Goal: Task Accomplishment & Management: Complete application form

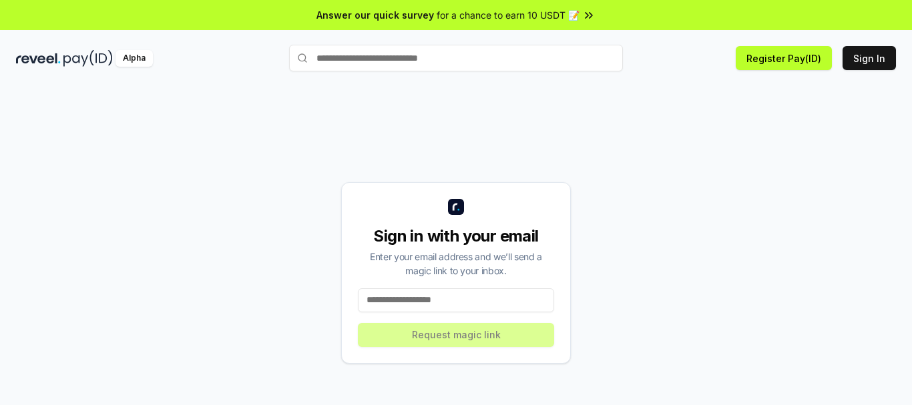
click at [421, 294] on input at bounding box center [456, 301] width 196 height 24
type input "**********"
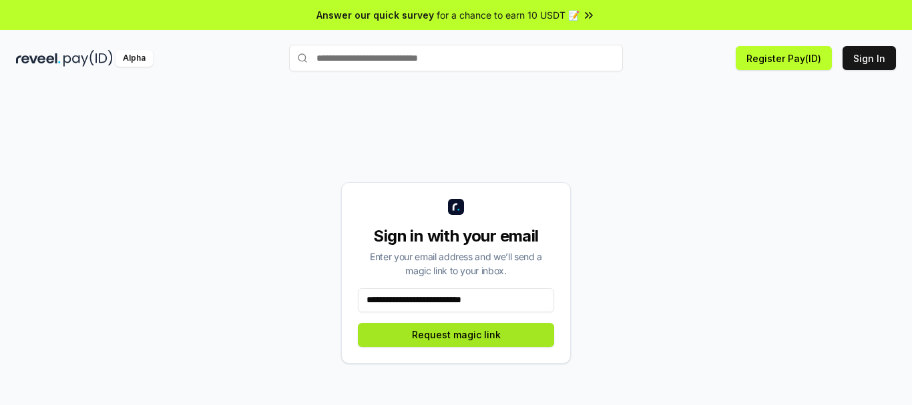
click at [464, 335] on button "Request magic link" at bounding box center [456, 335] width 196 height 24
click at [454, 331] on button "Request magic link" at bounding box center [456, 335] width 196 height 24
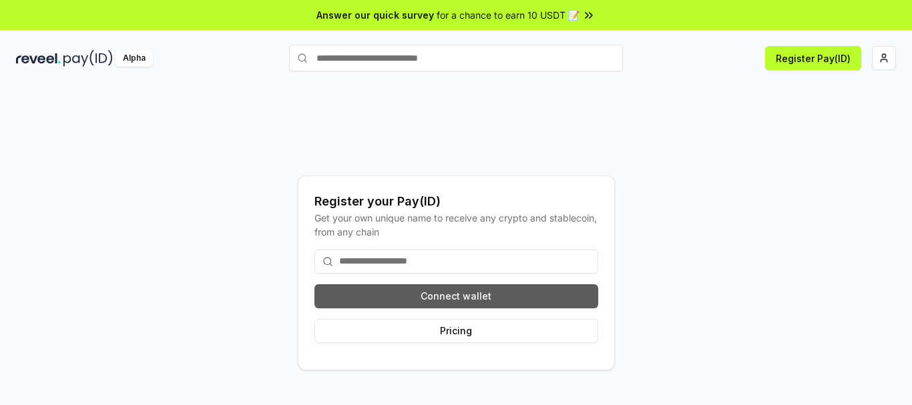
click at [466, 295] on button "Connect wallet" at bounding box center [457, 297] width 284 height 24
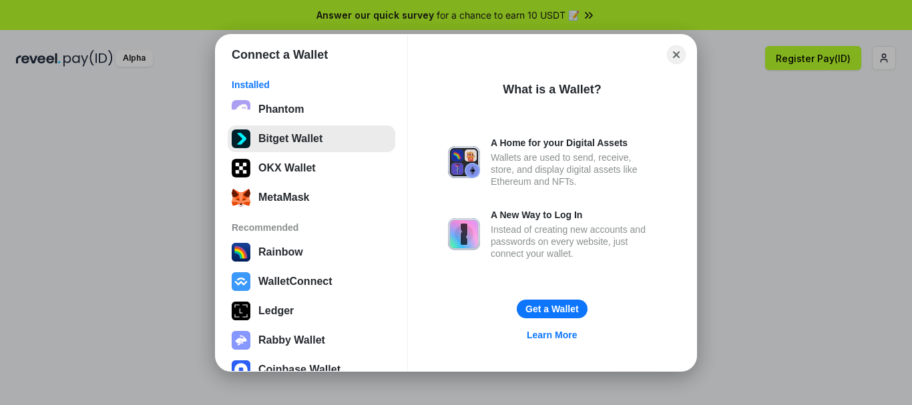
click at [279, 138] on button "Bitget Wallet" at bounding box center [312, 139] width 168 height 27
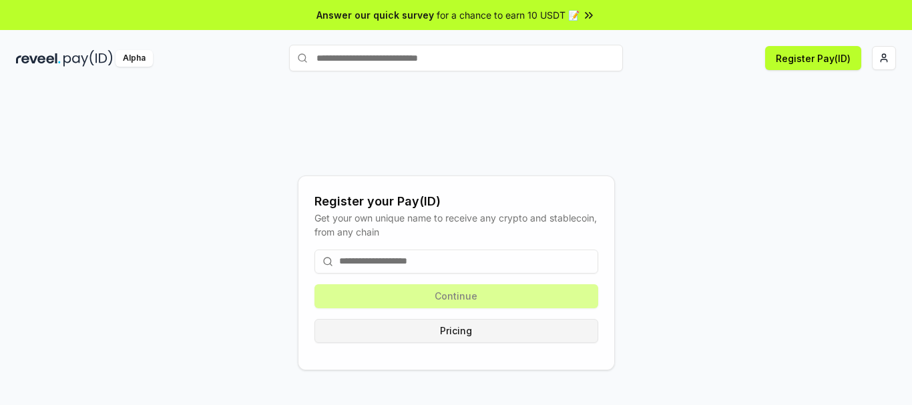
click at [453, 332] on button "Pricing" at bounding box center [457, 331] width 284 height 24
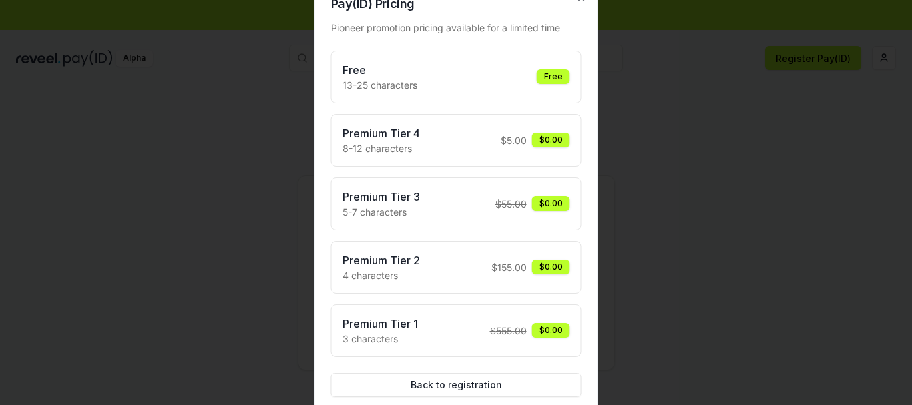
click at [352, 69] on h3 "Free" at bounding box center [380, 70] width 75 height 16
click at [464, 383] on button "Back to registration" at bounding box center [456, 385] width 250 height 24
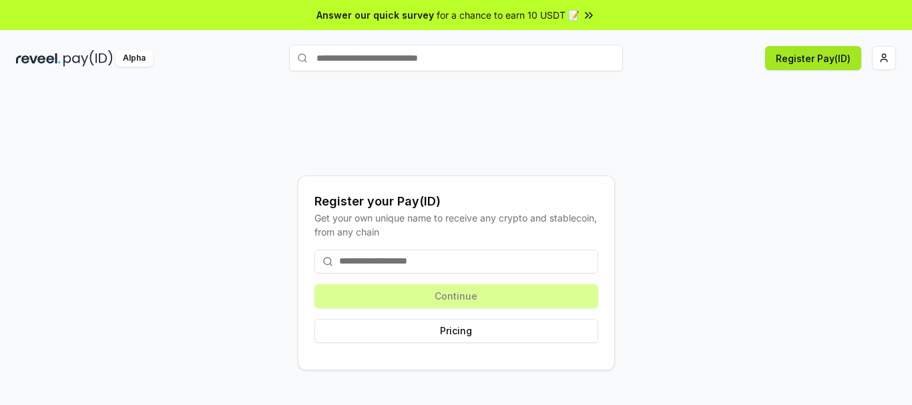
click at [814, 61] on button "Register Pay(ID)" at bounding box center [814, 58] width 96 height 24
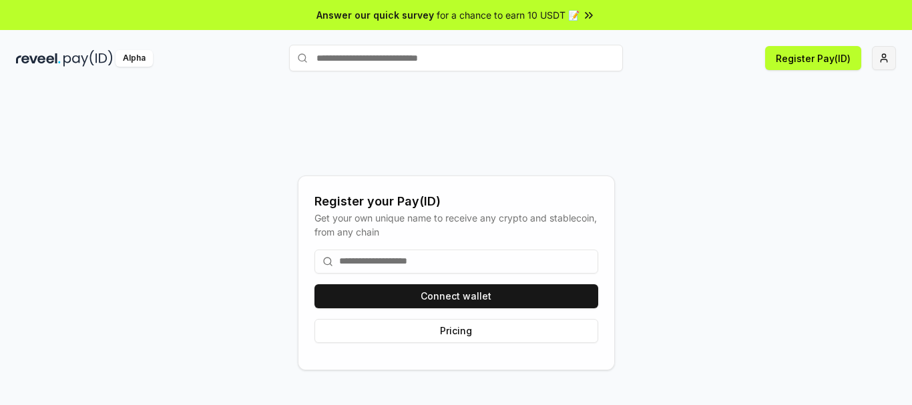
click at [884, 61] on html "Answer our quick survey for a chance to earn 10 USDT 📝 Alpha Register Pay(ID) R…" at bounding box center [456, 202] width 912 height 405
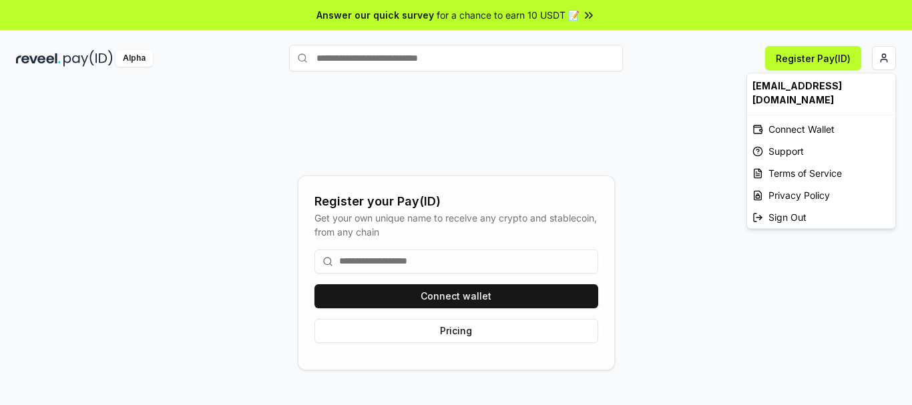
click at [885, 56] on html "Answer our quick survey for a chance to earn 10 USDT 📝 Alpha Register Pay(ID) R…" at bounding box center [456, 202] width 912 height 405
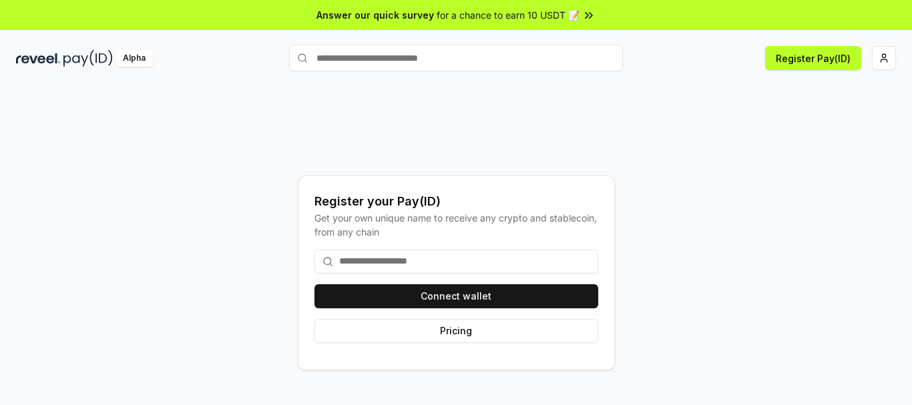
click at [380, 262] on input at bounding box center [457, 262] width 284 height 24
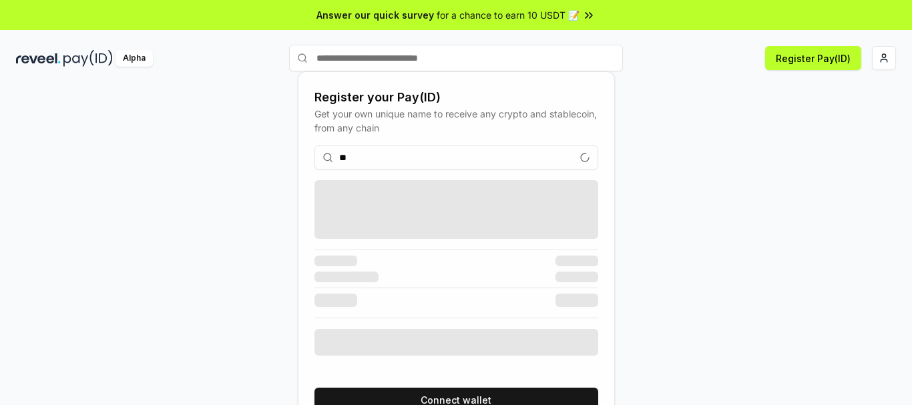
type input "*"
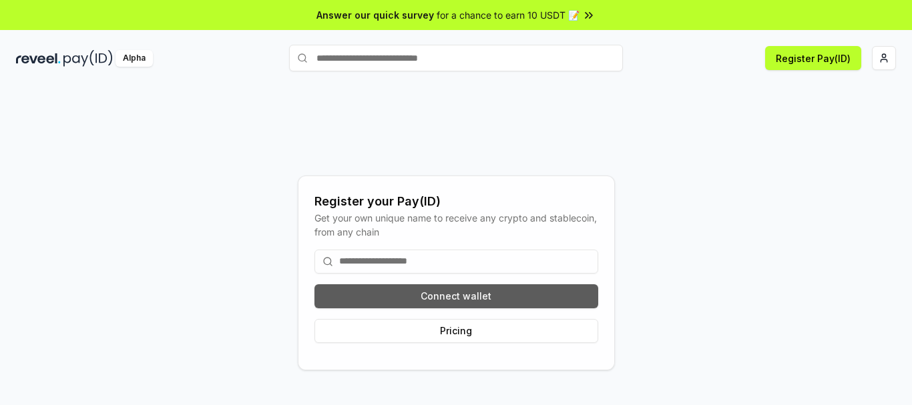
click at [442, 293] on button "Connect wallet" at bounding box center [457, 297] width 284 height 24
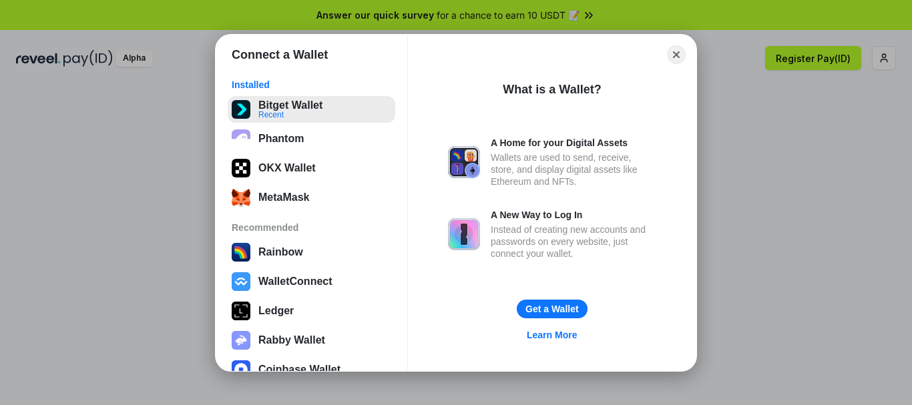
click at [325, 110] on button "Bitget Wallet Recent" at bounding box center [312, 109] width 168 height 27
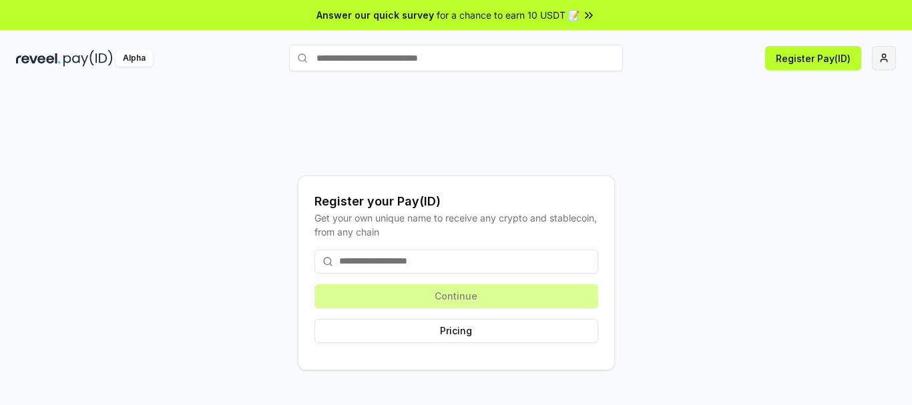
click at [884, 54] on html "Answer our quick survey for a chance to earn 10 USDT 📝 Alpha Register Pay(ID) R…" at bounding box center [456, 202] width 912 height 405
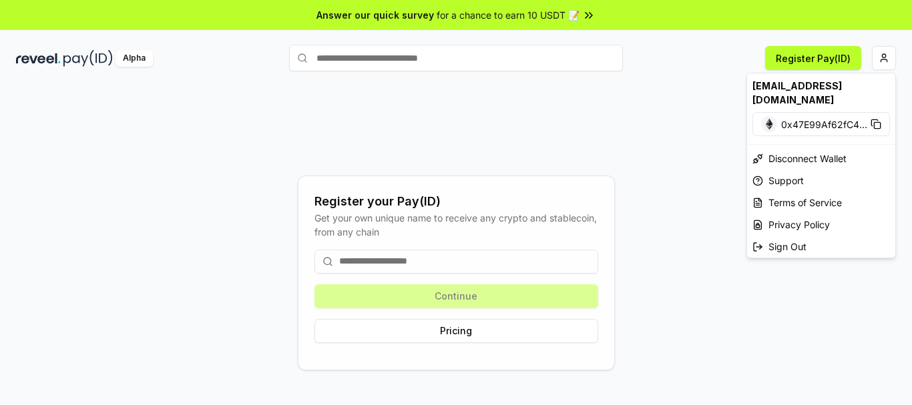
click at [730, 157] on html "Answer our quick survey for a chance to earn 10 USDT 📝 Alpha Register Pay(ID) R…" at bounding box center [456, 202] width 912 height 405
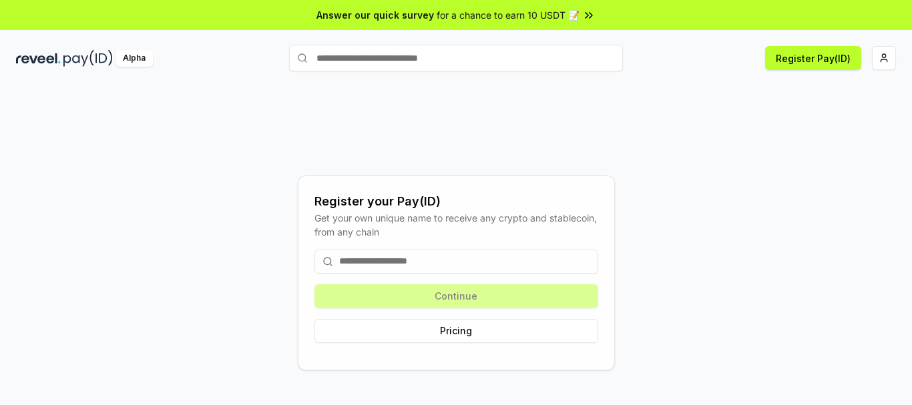
click at [731, 157] on div "Register your Pay(ID) Get your own unique name to receive any crypto and stable…" at bounding box center [456, 272] width 880 height 341
click at [465, 297] on div "Continue Pricing" at bounding box center [457, 296] width 284 height 115
click at [432, 262] on input at bounding box center [457, 262] width 284 height 24
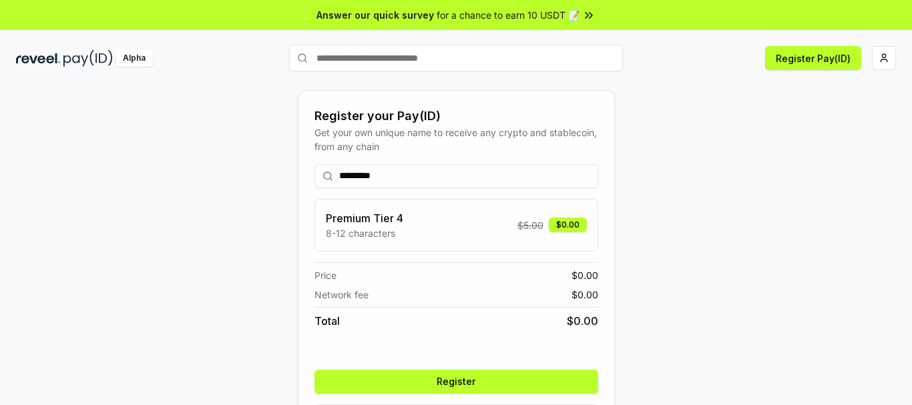
type input "*********"
click at [458, 379] on button "Register" at bounding box center [457, 382] width 284 height 24
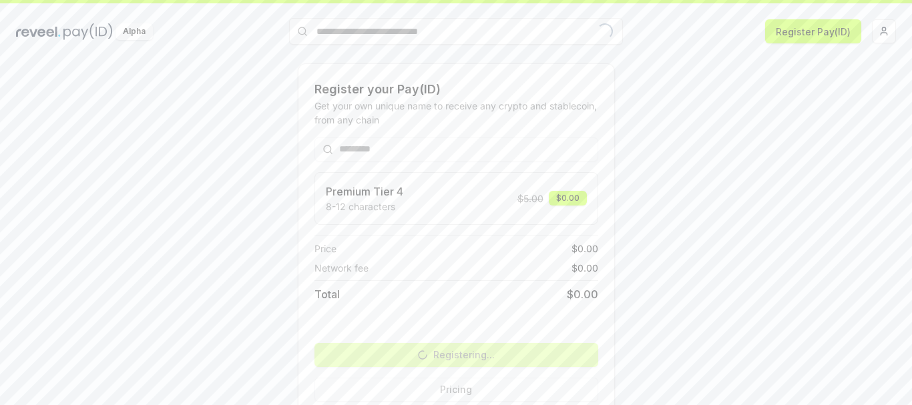
scroll to position [51, 0]
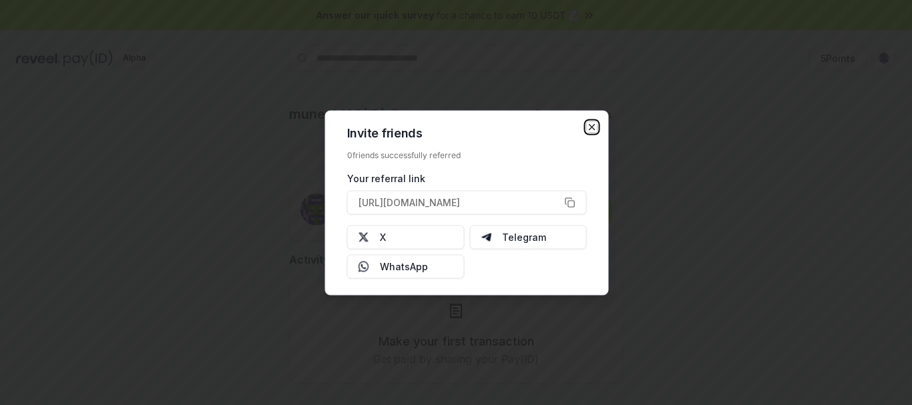
click at [595, 126] on icon "button" at bounding box center [592, 127] width 11 height 11
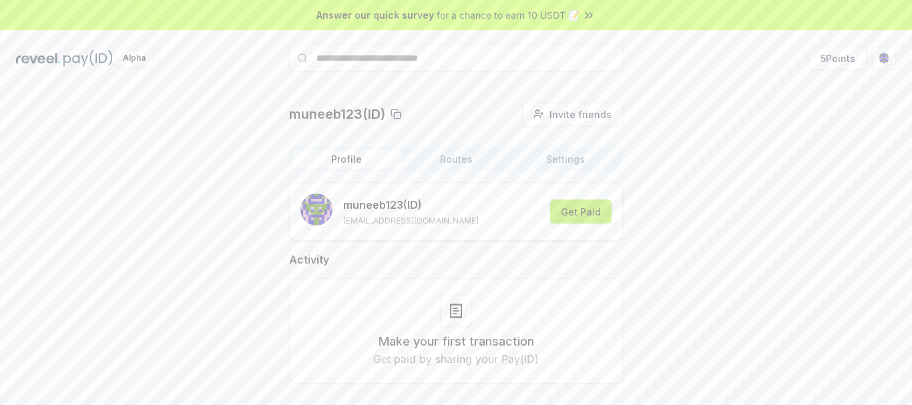
click at [582, 210] on button "Get Paid" at bounding box center [580, 212] width 61 height 24
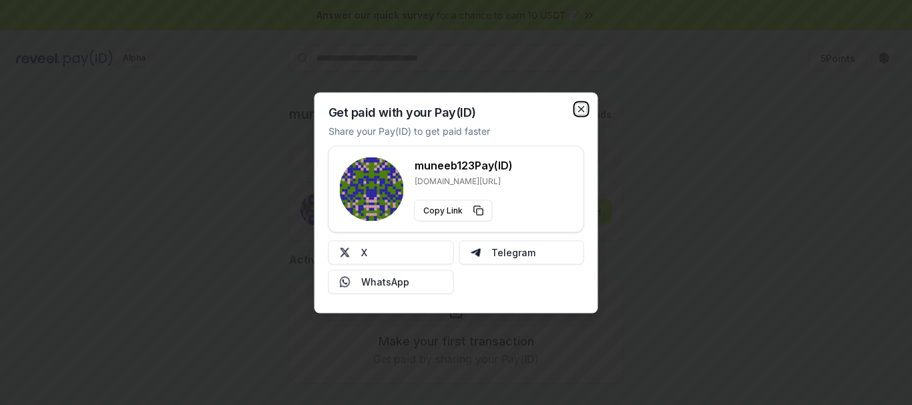
click at [581, 104] on icon "button" at bounding box center [581, 109] width 11 height 11
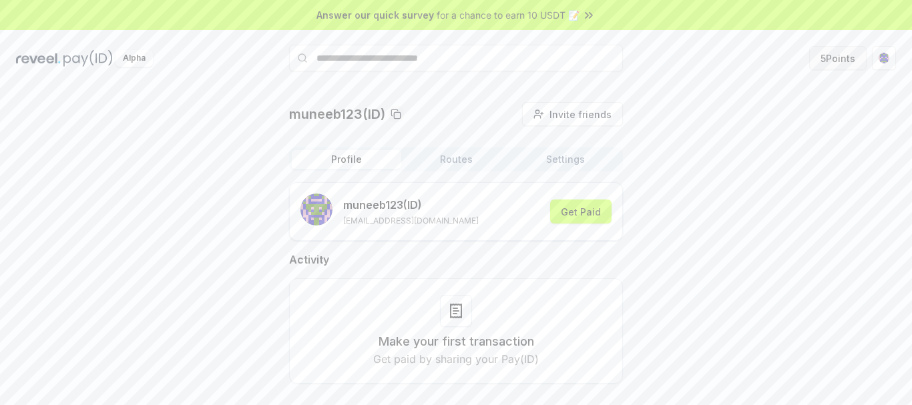
click at [837, 54] on button "5 Points" at bounding box center [838, 58] width 57 height 24
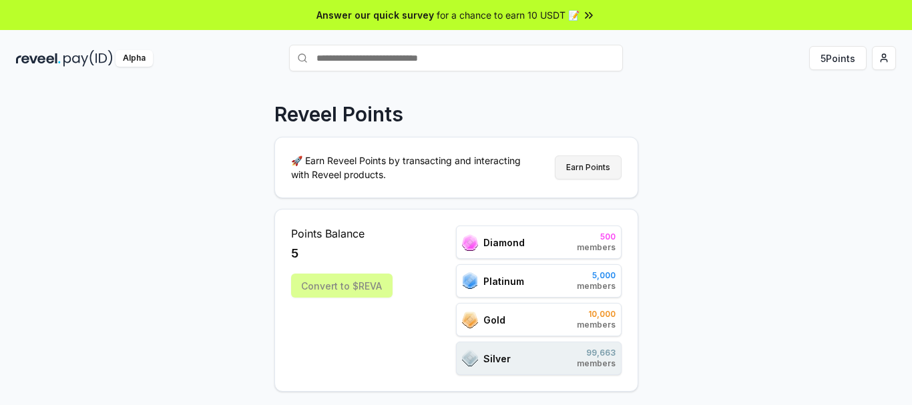
click at [590, 163] on button "Earn Points" at bounding box center [588, 168] width 67 height 24
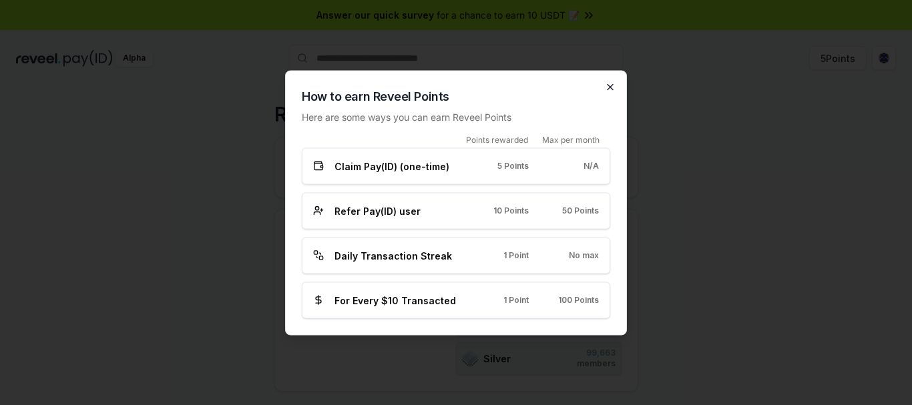
click at [611, 86] on icon "button" at bounding box center [610, 86] width 5 height 5
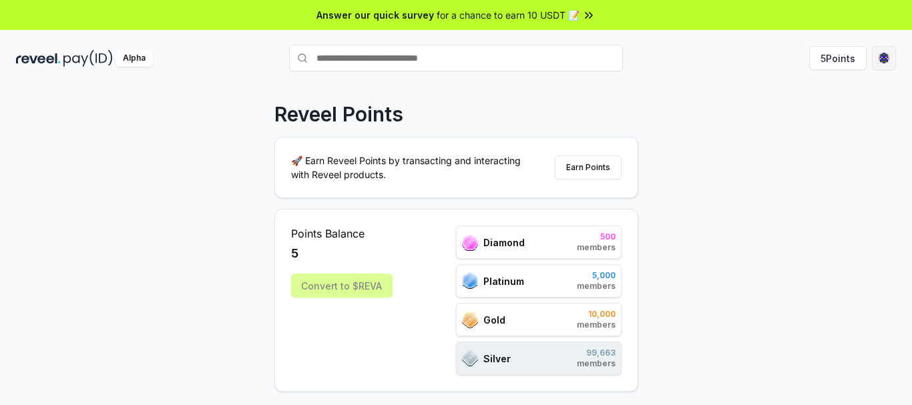
click at [882, 54] on html "Answer our quick survey for a chance to earn 10 USDT 📝 Alpha 5 Points Reveel Po…" at bounding box center [456, 202] width 912 height 405
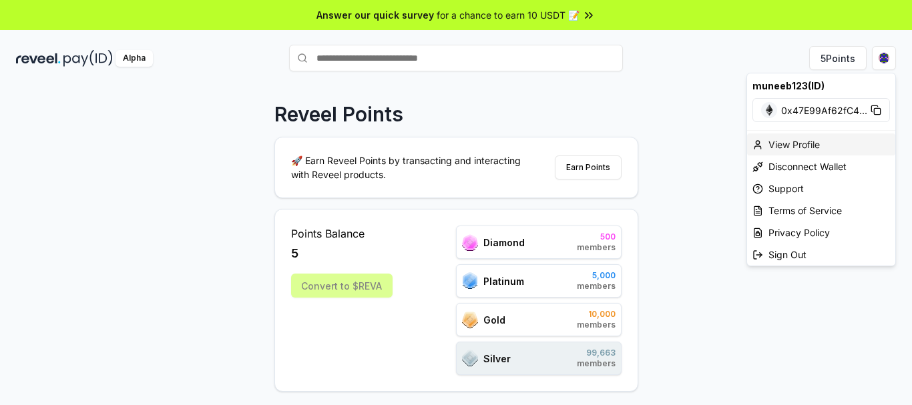
click at [776, 144] on div "View Profile" at bounding box center [821, 145] width 148 height 22
